Goal: Register for event/course

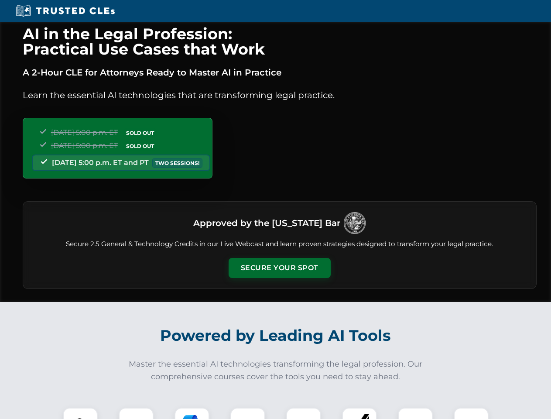
click at [279, 268] on button "Secure Your Spot" at bounding box center [280, 268] width 102 height 20
click at [80, 413] on img at bounding box center [80, 424] width 25 height 25
click at [136, 413] on div at bounding box center [136, 425] width 35 height 35
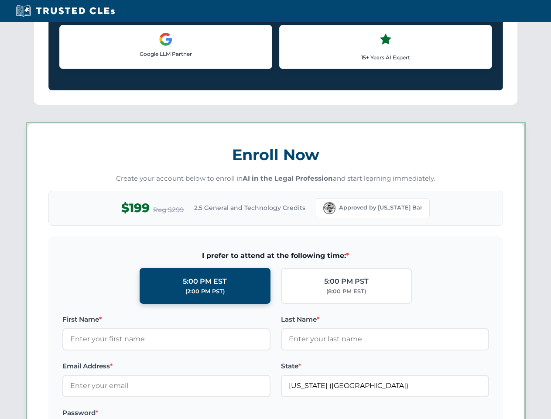
click at [248, 413] on label "Password *" at bounding box center [166, 413] width 208 height 10
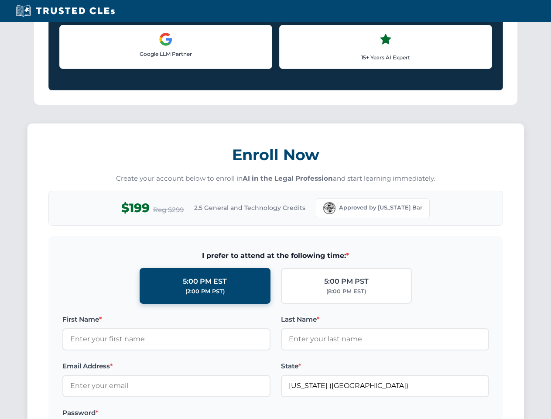
scroll to position [856, 0]
